Goal: Navigation & Orientation: Find specific page/section

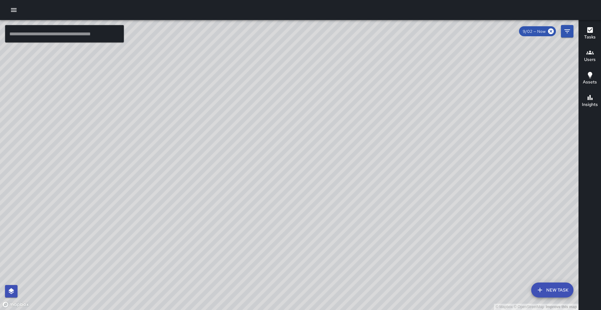
drag, startPoint x: 285, startPoint y: 115, endPoint x: 272, endPoint y: 78, distance: 39.4
click at [298, 121] on div "© Mapbox © OpenStreetMap Improve this map" at bounding box center [289, 165] width 578 height 290
click at [592, 58] on h6 "Users" at bounding box center [590, 59] width 12 height 7
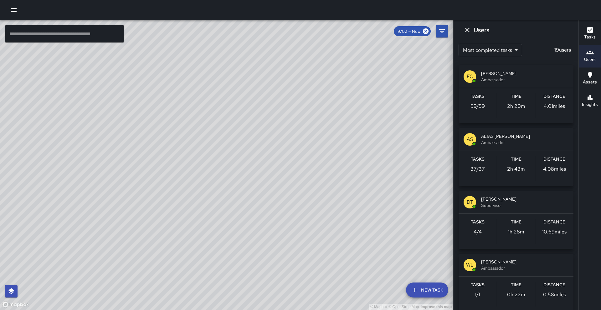
click at [593, 56] on h6 "Users" at bounding box center [590, 59] width 12 height 7
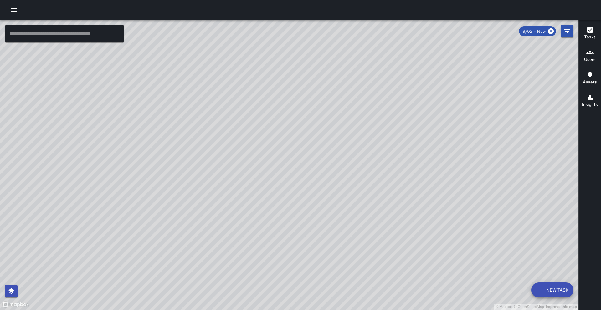
click at [593, 56] on h6 "Users" at bounding box center [590, 59] width 12 height 7
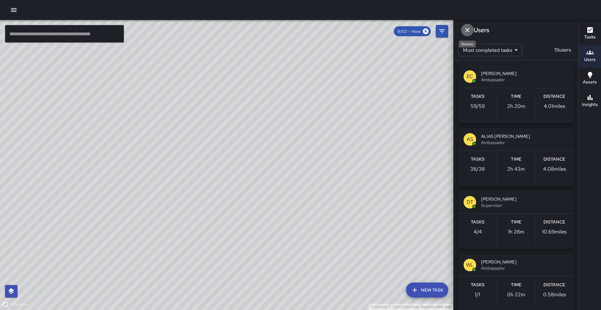
click at [466, 29] on icon "Dismiss" at bounding box center [467, 30] width 4 height 4
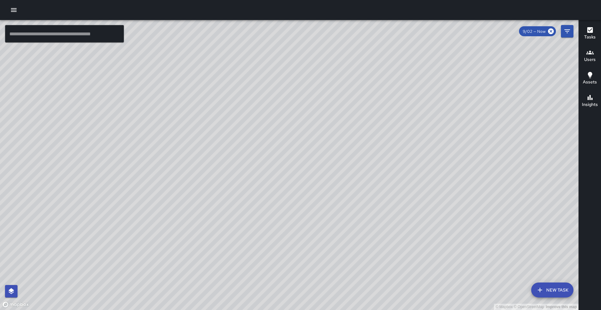
drag, startPoint x: 304, startPoint y: 131, endPoint x: 311, endPoint y: 140, distance: 11.1
click at [311, 140] on div "© Mapbox © OpenStreetMap Improve this map" at bounding box center [289, 165] width 578 height 290
click at [588, 61] on h6 "Users" at bounding box center [590, 59] width 12 height 7
